Goal: Find specific page/section: Find specific page/section

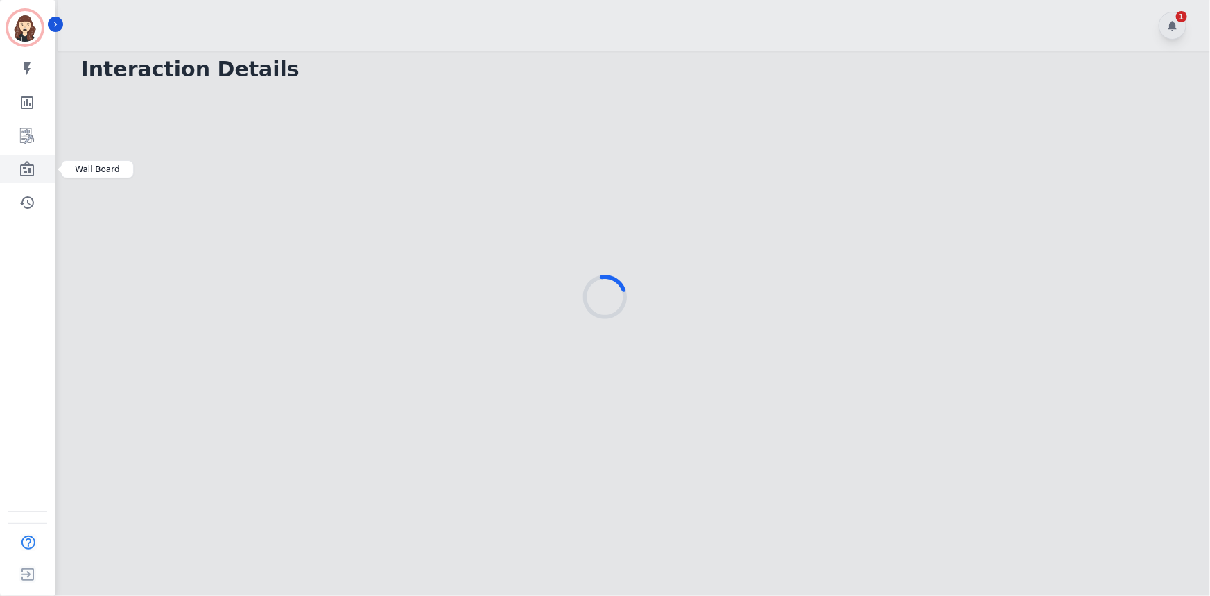
click at [37, 175] on link "Sidebar" at bounding box center [28, 169] width 53 height 28
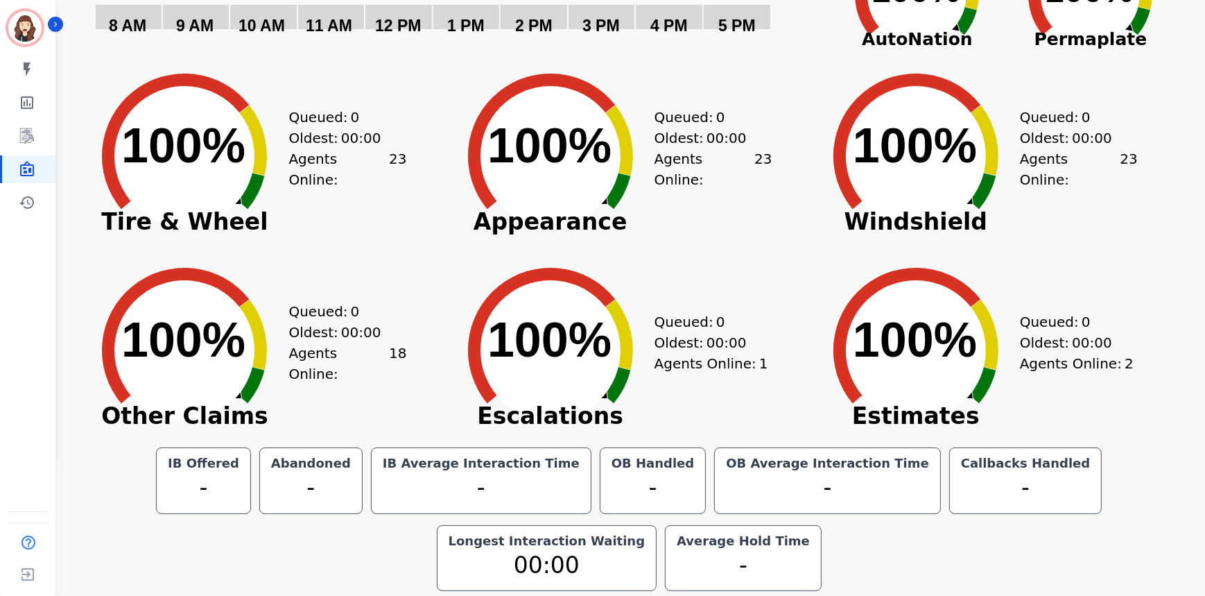
scroll to position [54, 0]
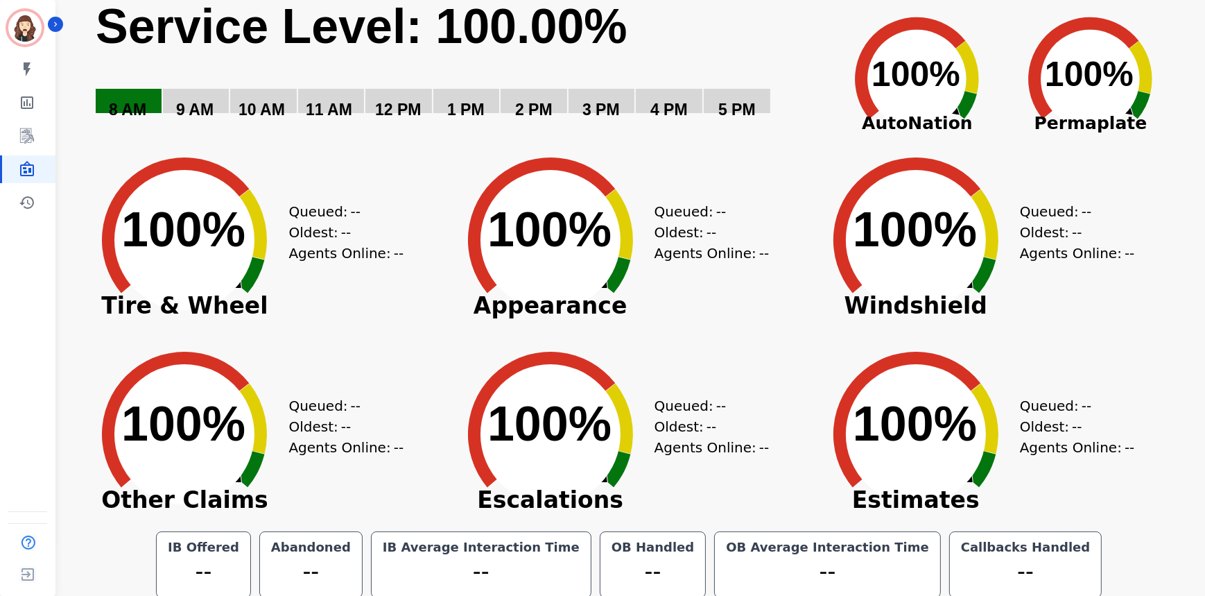
click at [257, 496] on span "Other Claims" at bounding box center [184, 500] width 208 height 14
